Goal: Transaction & Acquisition: Purchase product/service

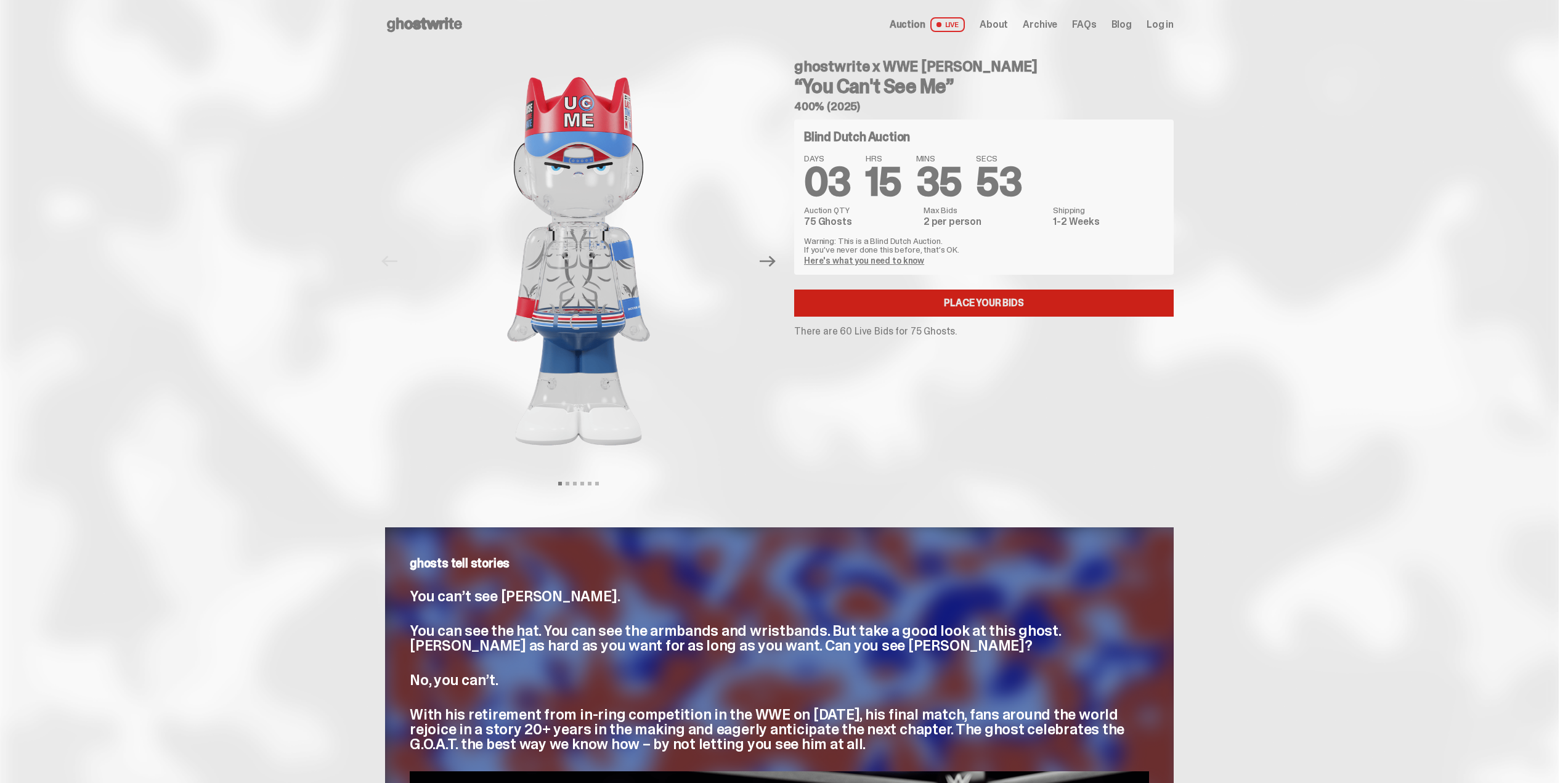
click at [974, 302] on link "Place your Bids" at bounding box center [984, 303] width 379 height 27
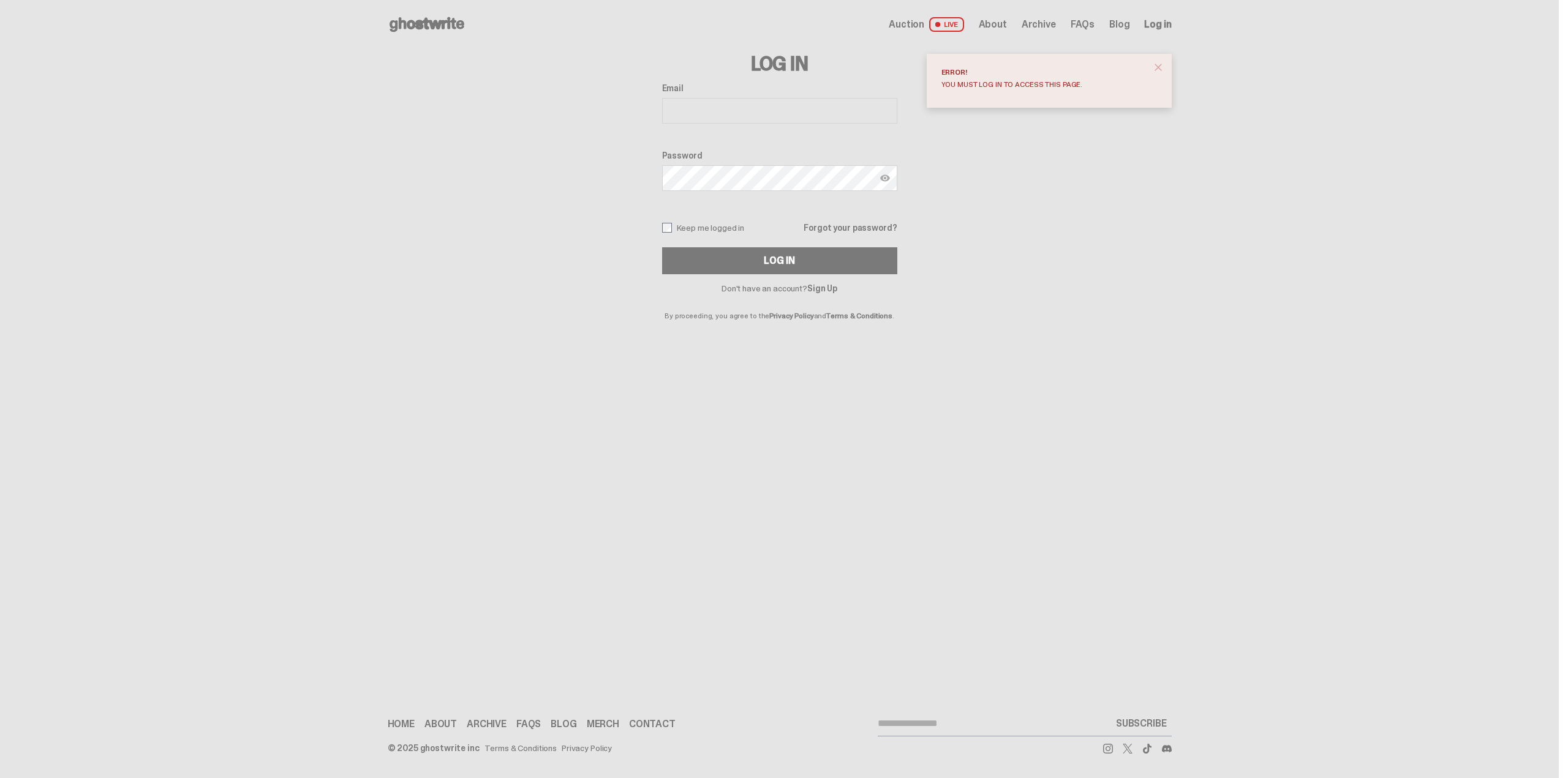
click at [1156, 68] on span "close" at bounding box center [1158, 67] width 13 height 13
click at [748, 109] on input "Email" at bounding box center [779, 110] width 235 height 26
click at [1035, 175] on div "Log In Email Password Keep me logged in Forgot your password? Log In Don't have…" at bounding box center [780, 185] width 784 height 271
